Goal: Navigation & Orientation: Find specific page/section

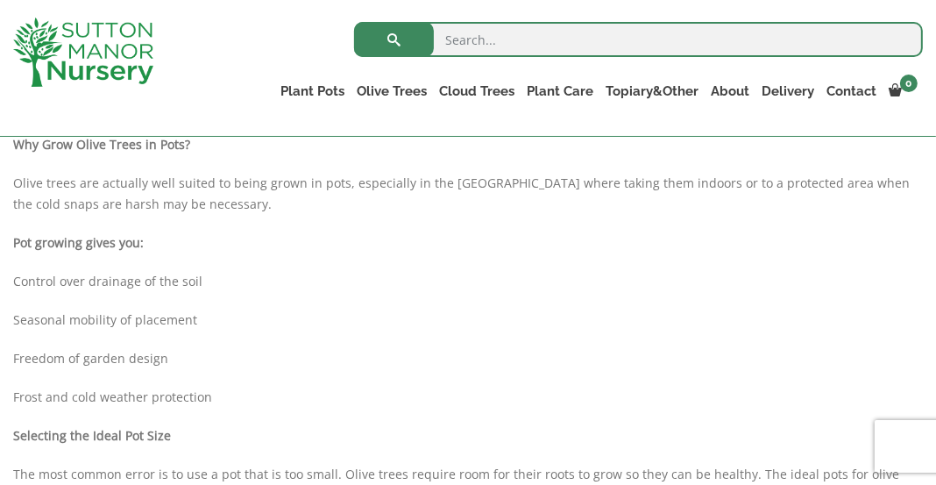
scroll to position [590, 0]
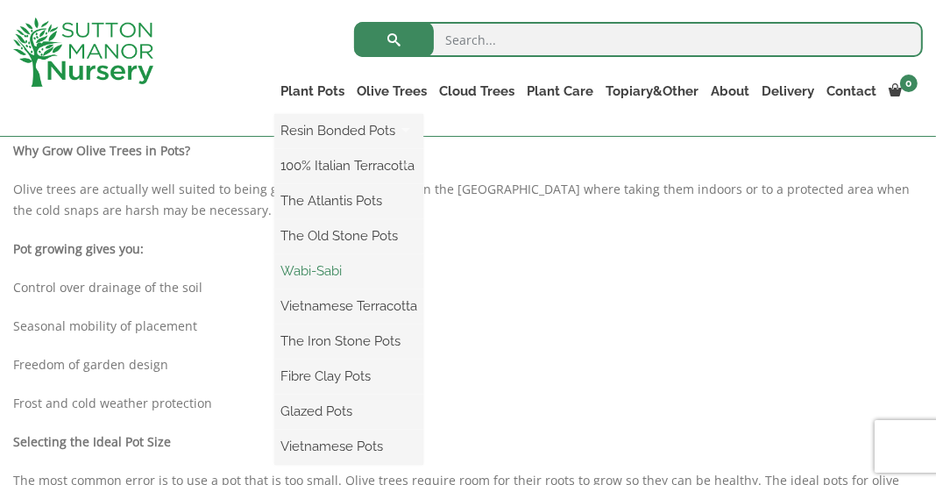
click at [322, 268] on link "Wabi-Sabi" at bounding box center [348, 271] width 149 height 26
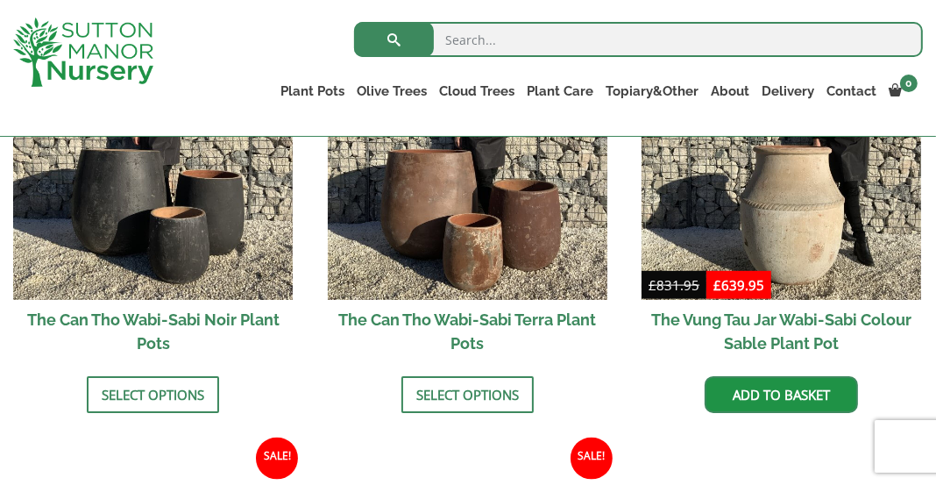
scroll to position [1737, 0]
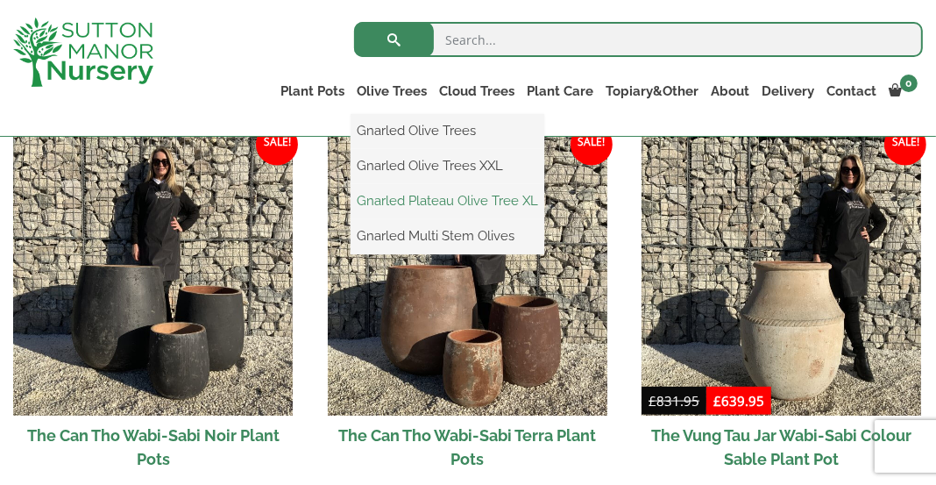
click at [420, 199] on link "Gnarled Plateau Olive Tree XL" at bounding box center [448, 201] width 194 height 26
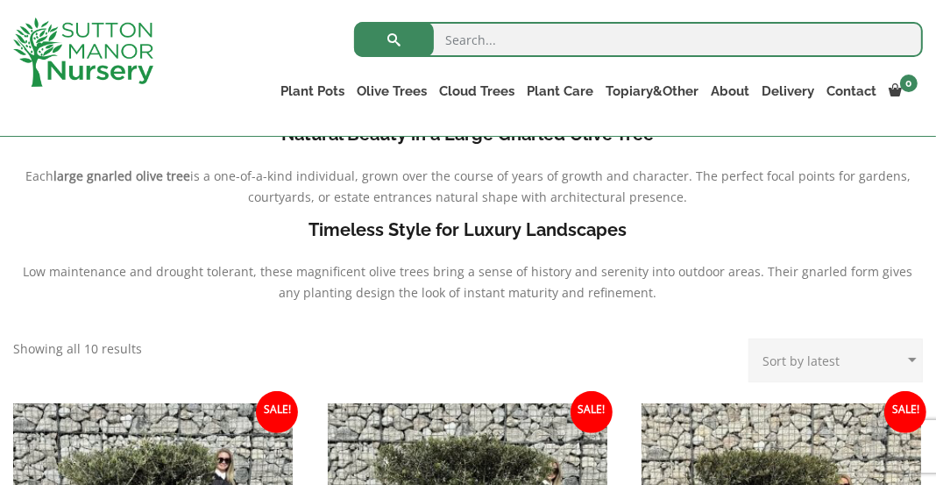
scroll to position [43, 0]
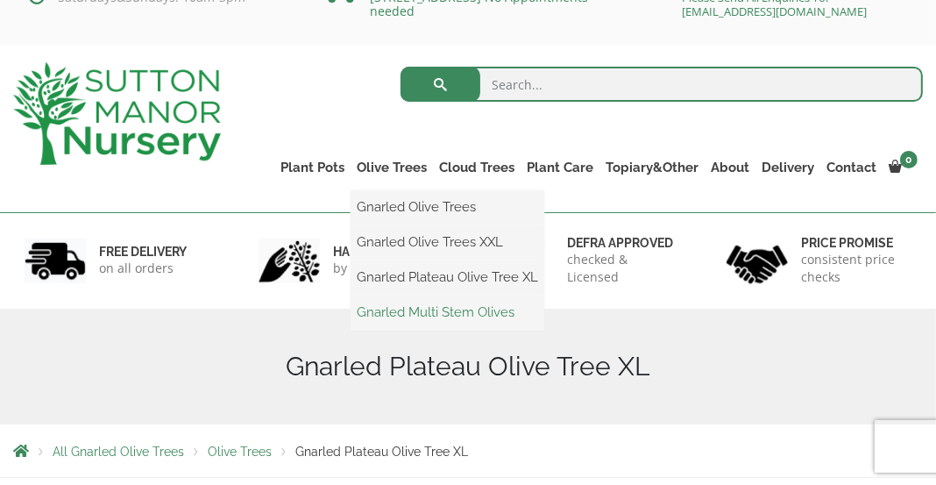
click at [423, 309] on link "Gnarled Multi Stem Olives" at bounding box center [448, 312] width 194 height 26
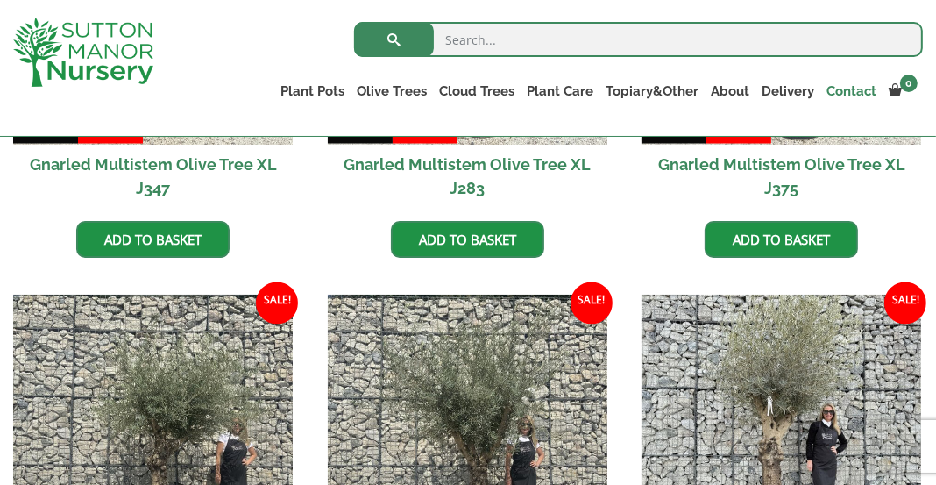
scroll to position [2271, 0]
